Goal: Information Seeking & Learning: Learn about a topic

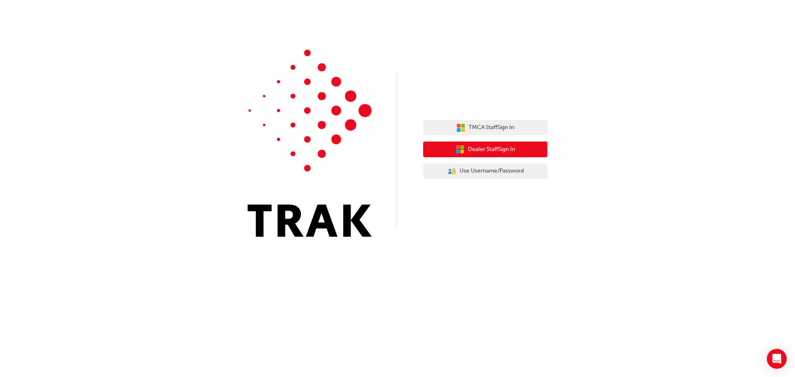
click at [494, 150] on span "Dealer Staff Sign In" at bounding box center [491, 150] width 47 height 10
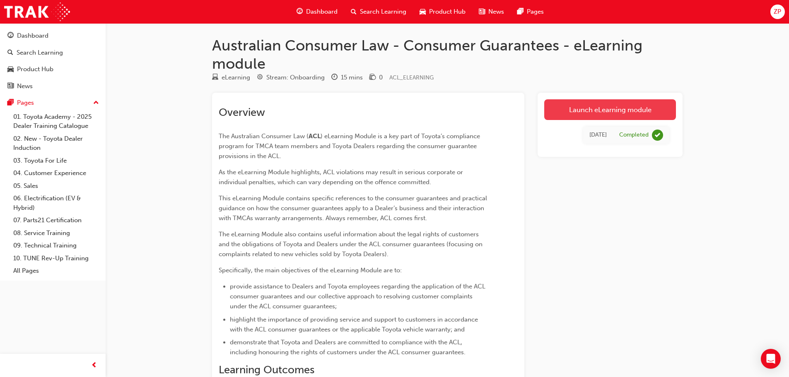
click at [545, 111] on link "Launch eLearning module" at bounding box center [610, 109] width 132 height 21
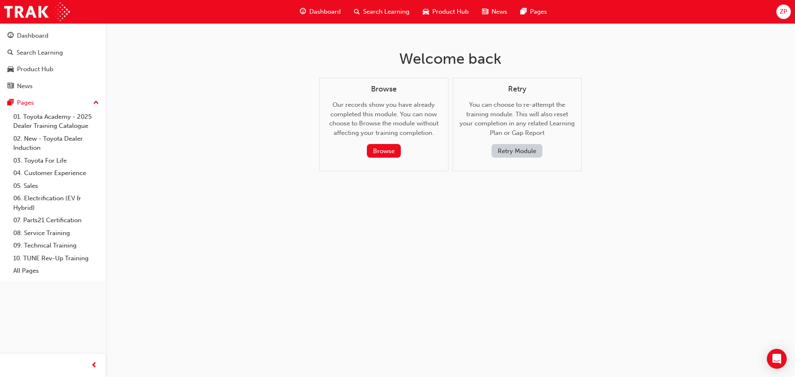
click at [493, 183] on div "Welcome back Browse Our records show you have already completed this module. Yo…" at bounding box center [450, 117] width 269 height 188
click at [506, 154] on button "Retry Module" at bounding box center [517, 151] width 51 height 14
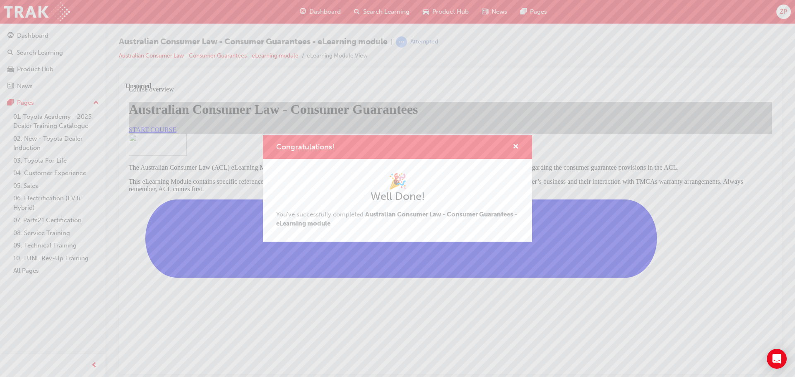
click at [439, 224] on div "🎉 Well Done! You've successfully completed Australian Consumer Law - Consumer G…" at bounding box center [397, 200] width 243 height 56
click at [514, 149] on span "cross-icon" at bounding box center [516, 147] width 6 height 7
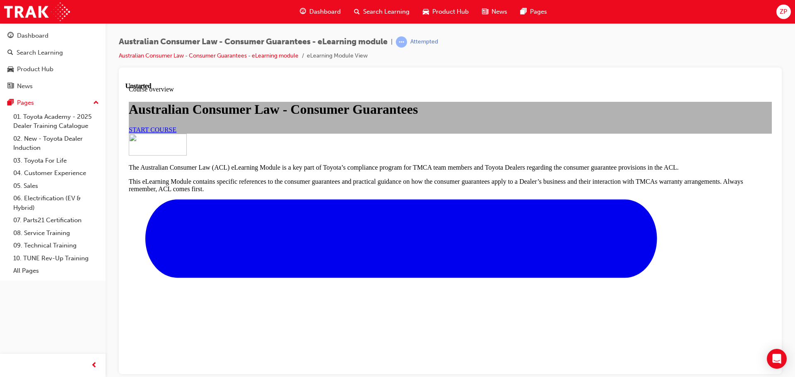
click at [176, 133] on span "START COURSE" at bounding box center [153, 129] width 48 height 7
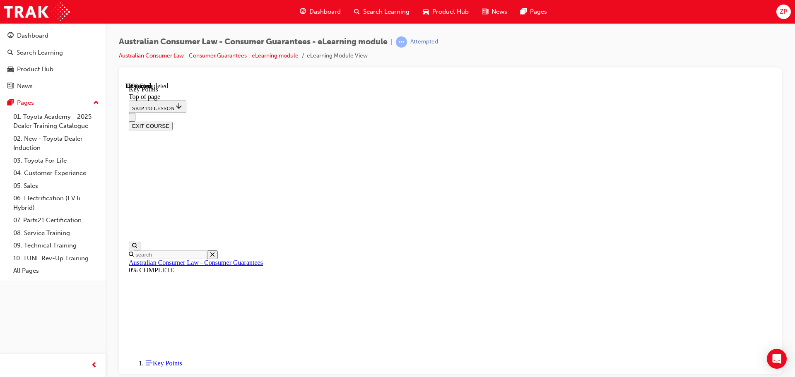
scroll to position [26, 0]
